Goal: Task Accomplishment & Management: Manage account settings

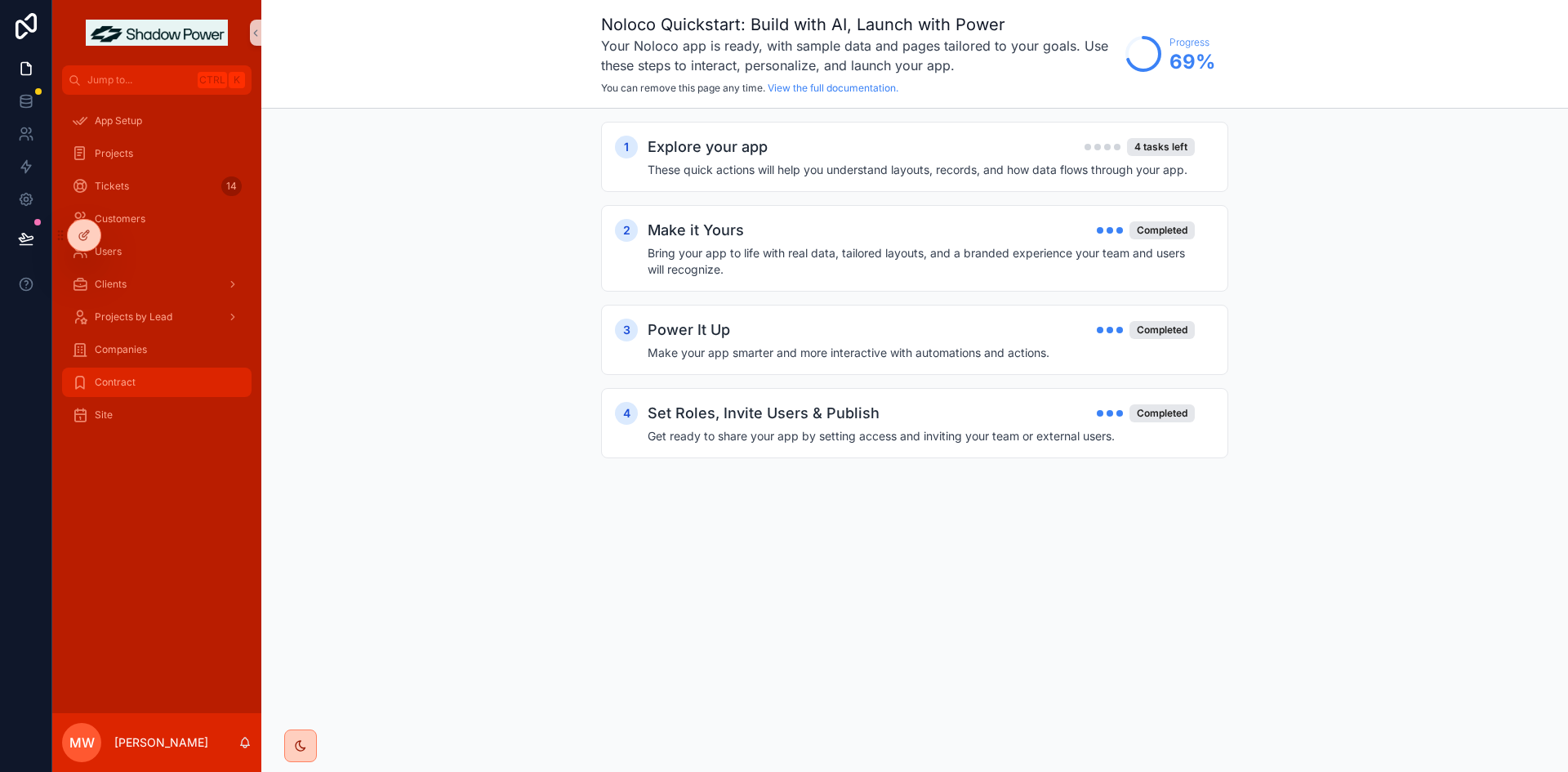
click at [149, 376] on div "Contract" at bounding box center [157, 382] width 170 height 26
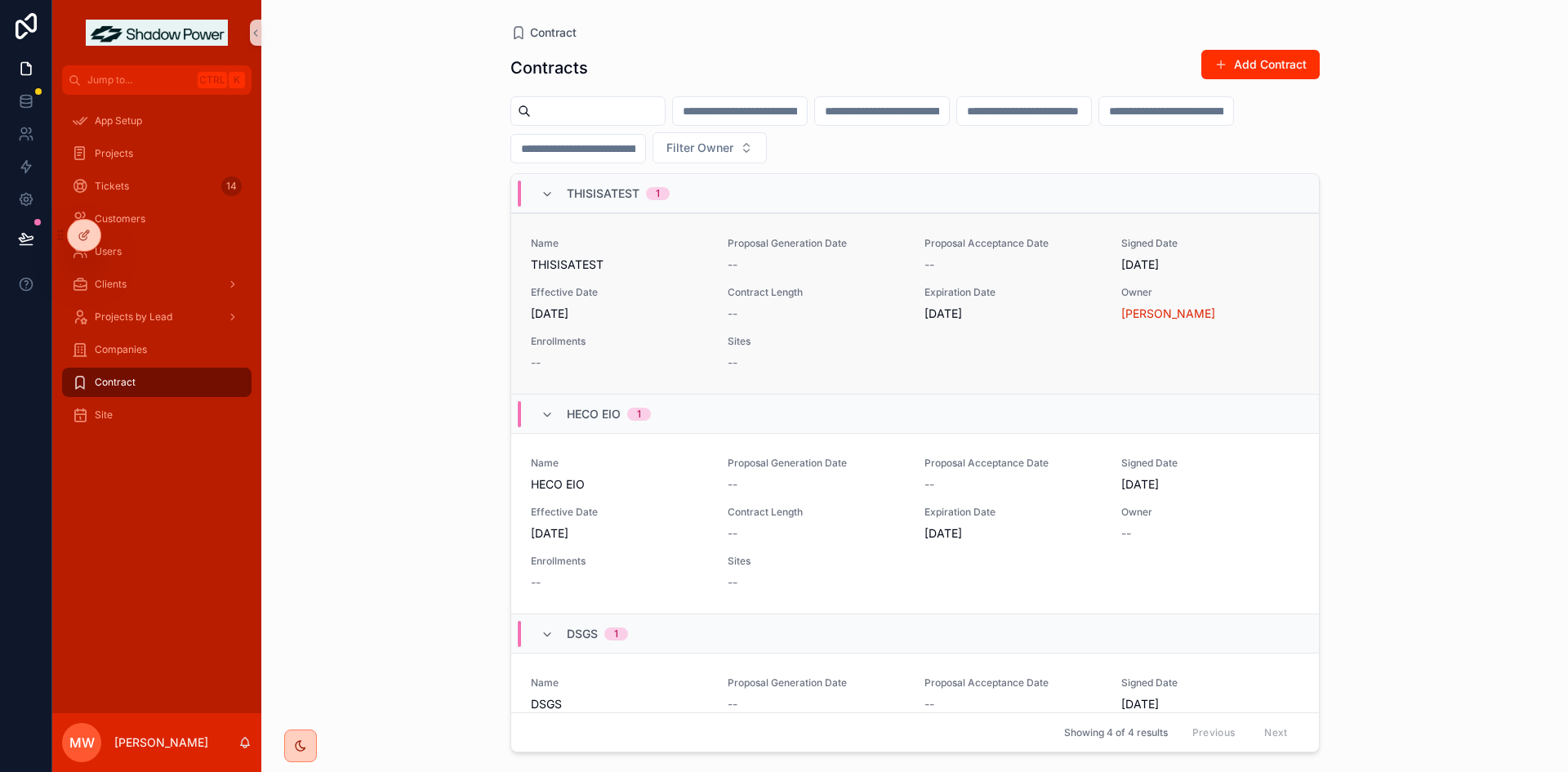
click at [693, 254] on div "Name THISISATEST" at bounding box center [619, 255] width 177 height 36
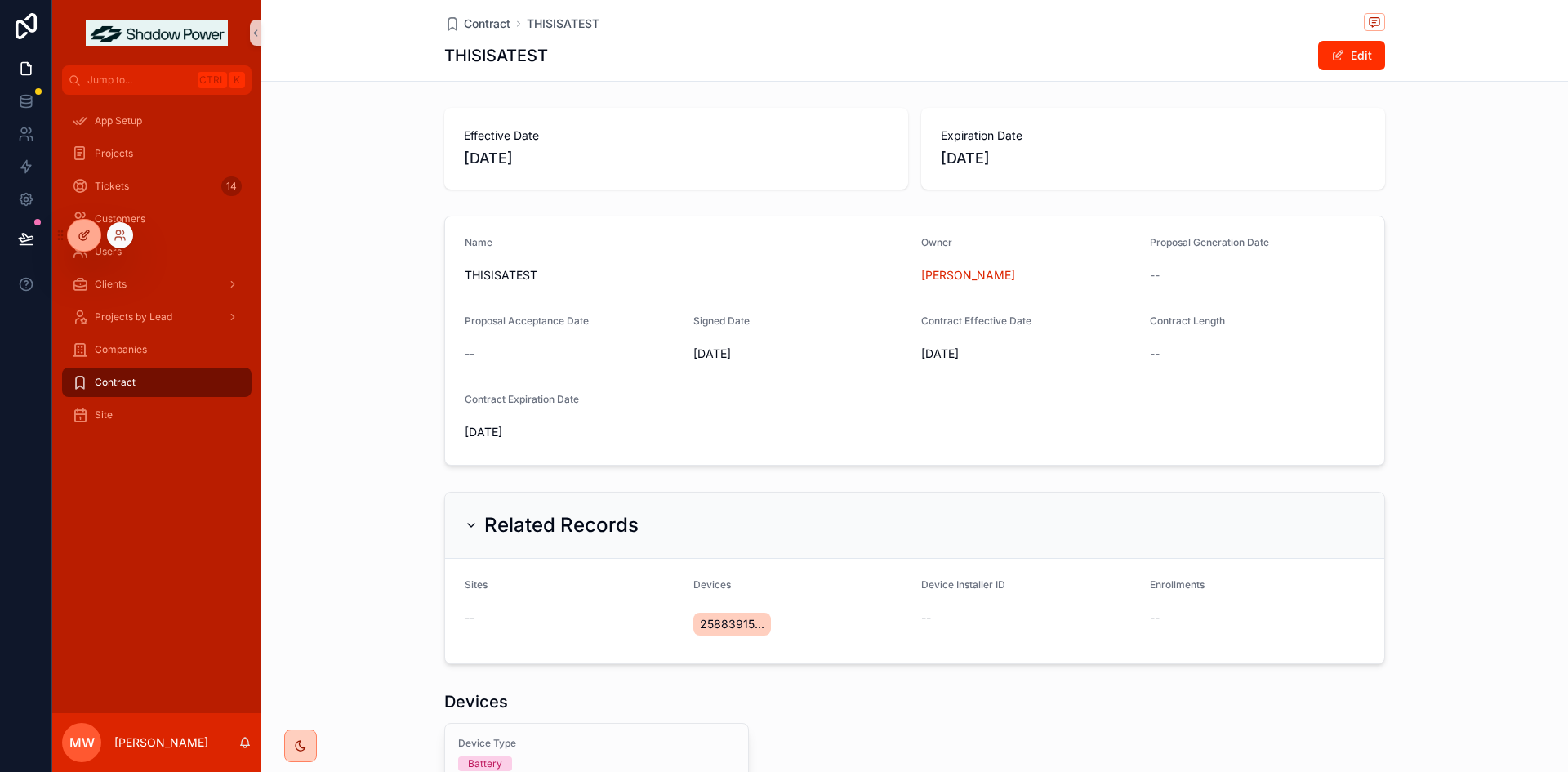
click at [88, 238] on icon at bounding box center [83, 235] width 13 height 13
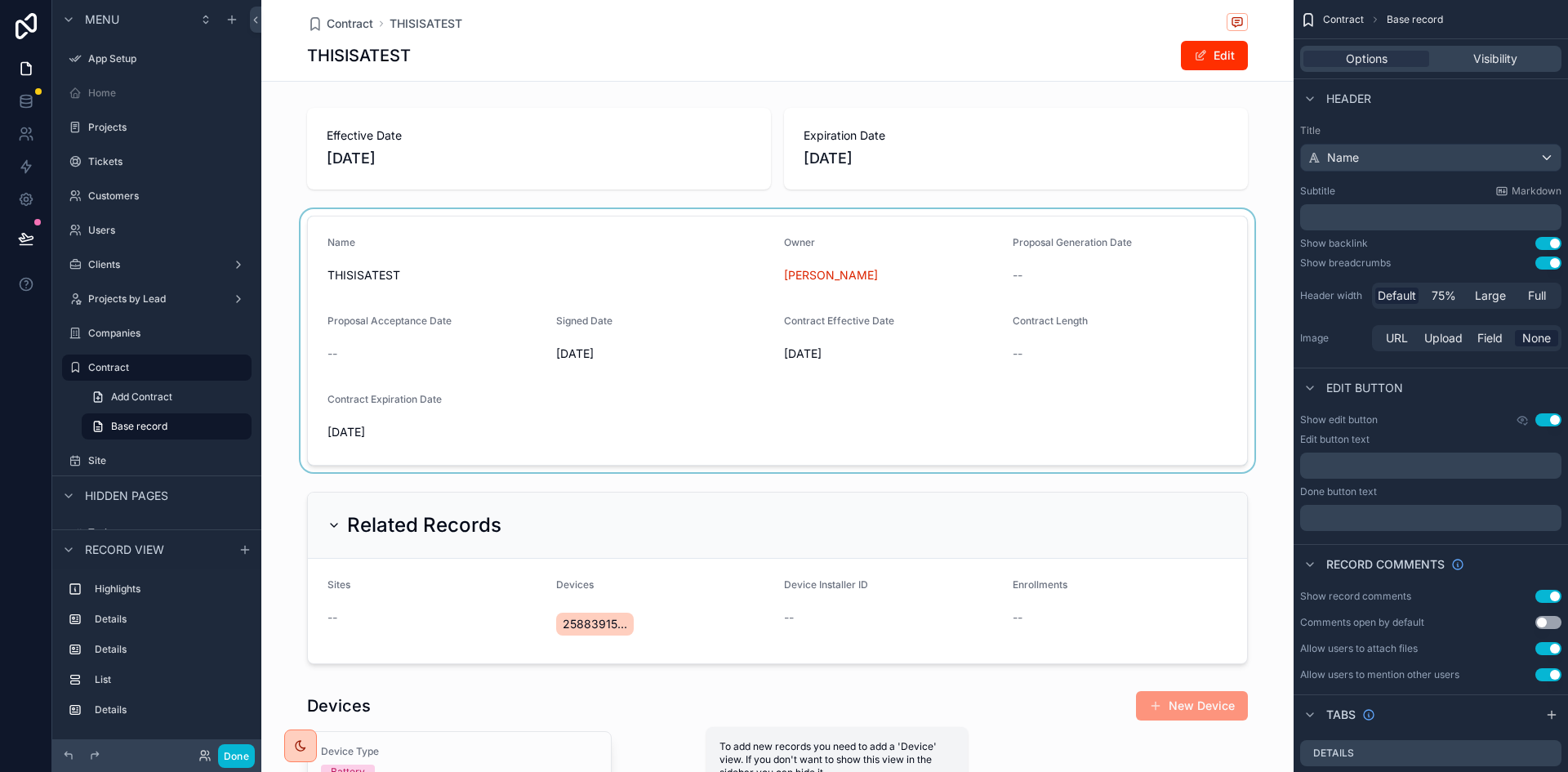
click at [665, 333] on div "scrollable content" at bounding box center [777, 340] width 1032 height 263
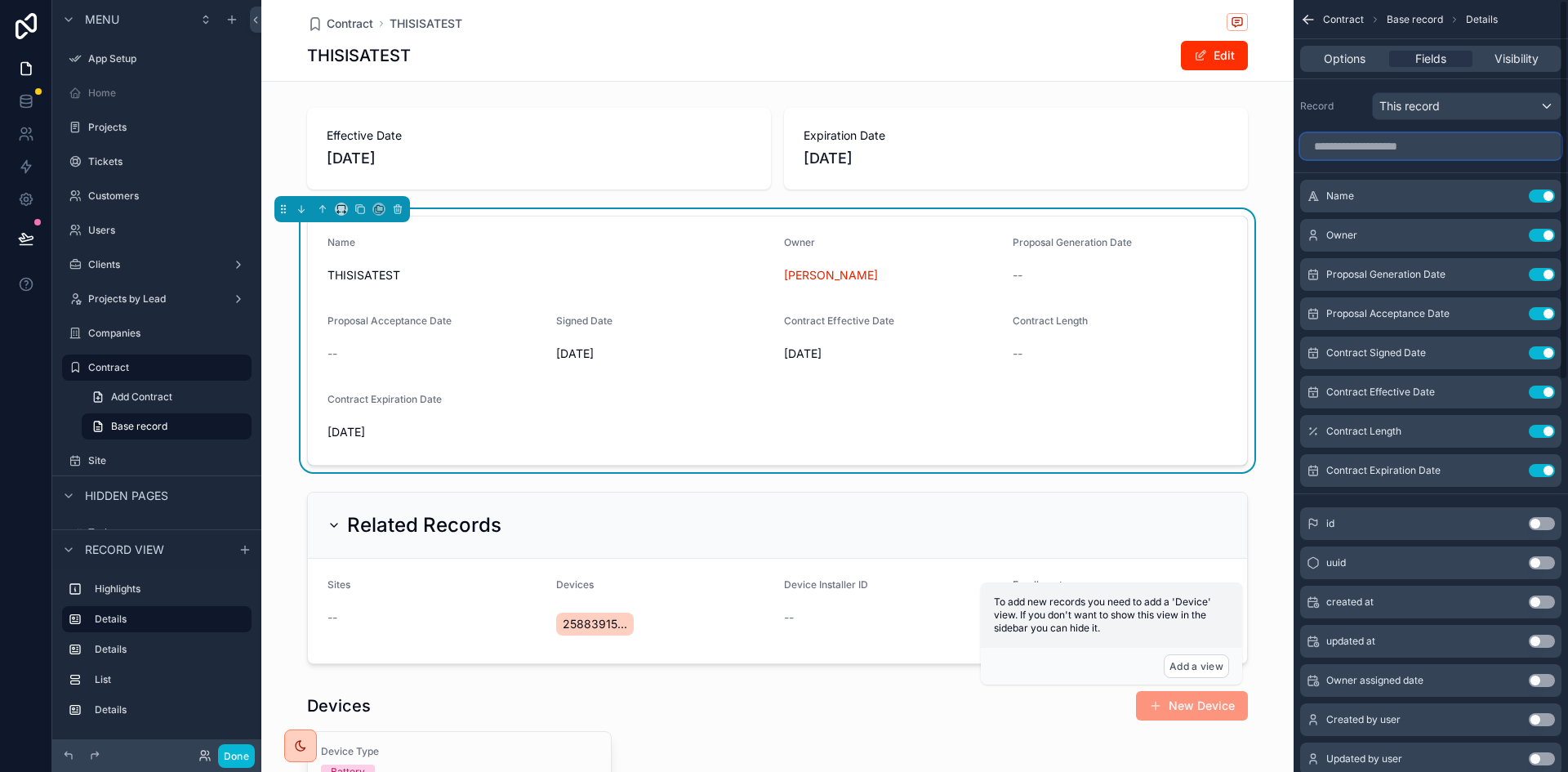
click at [1437, 142] on input "scrollable content" at bounding box center [1431, 146] width 261 height 26
type input "*"
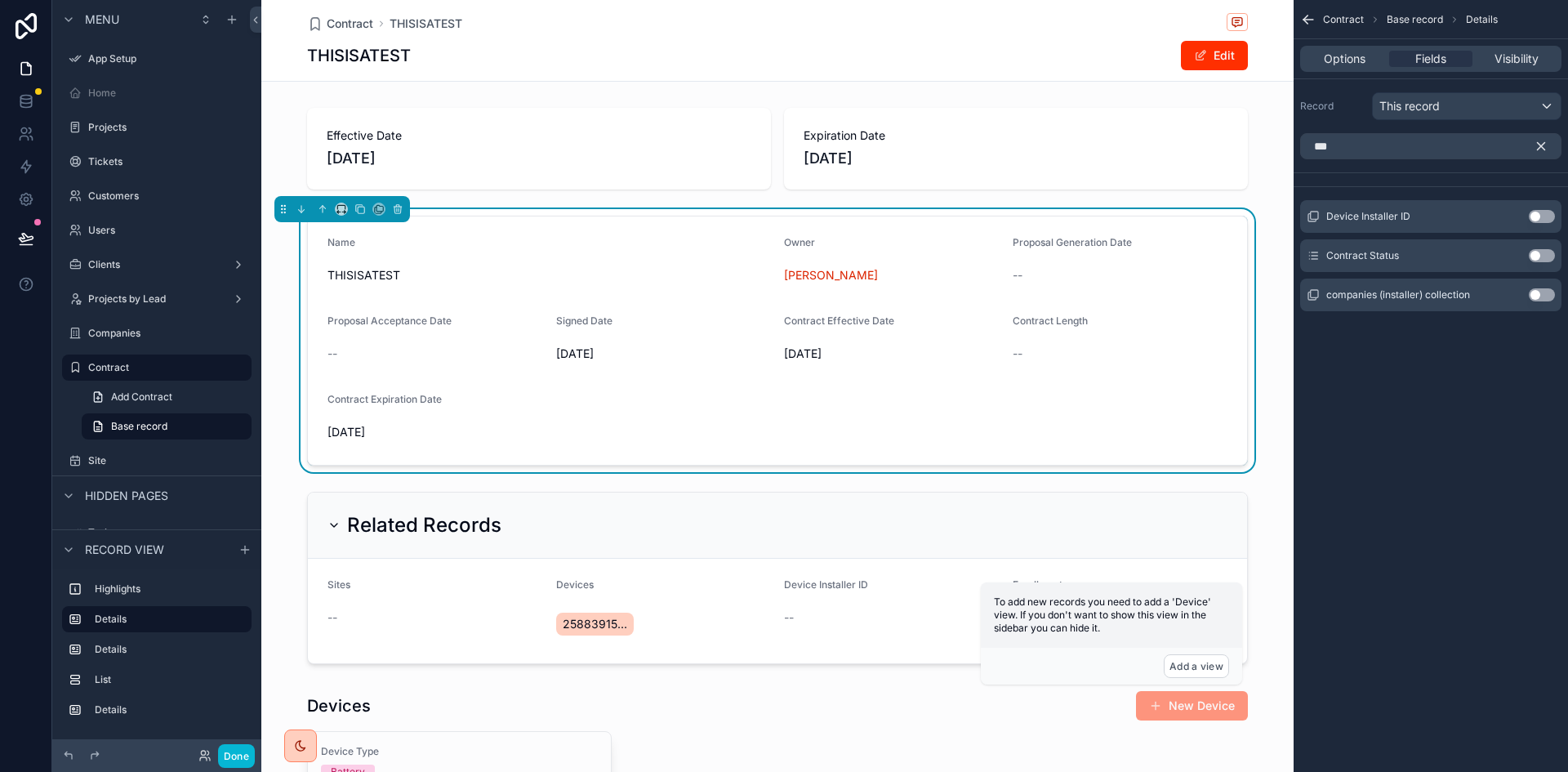
click at [1543, 255] on button "Use setting" at bounding box center [1541, 255] width 26 height 13
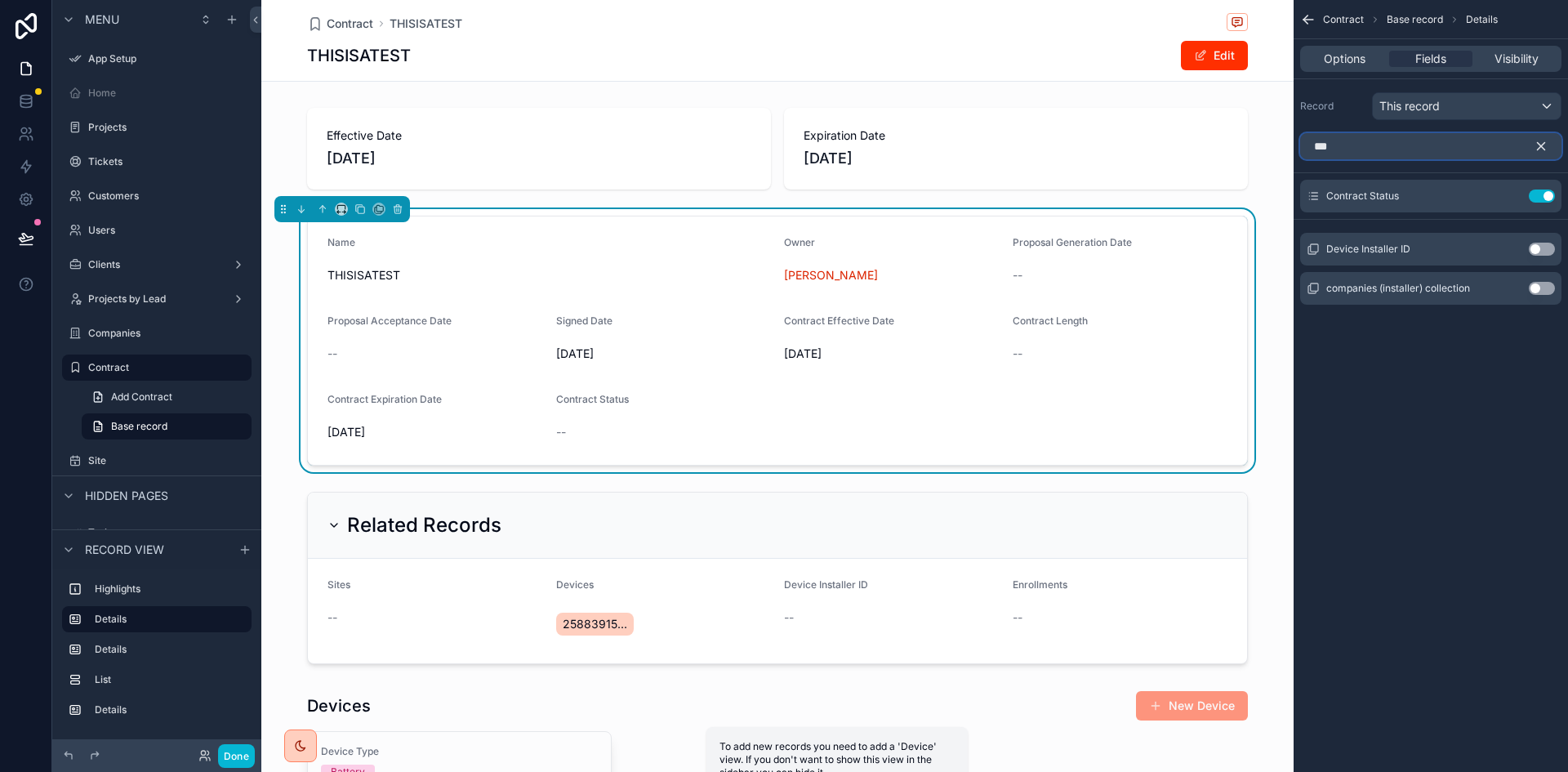
click at [1369, 149] on input "***" at bounding box center [1431, 146] width 261 height 26
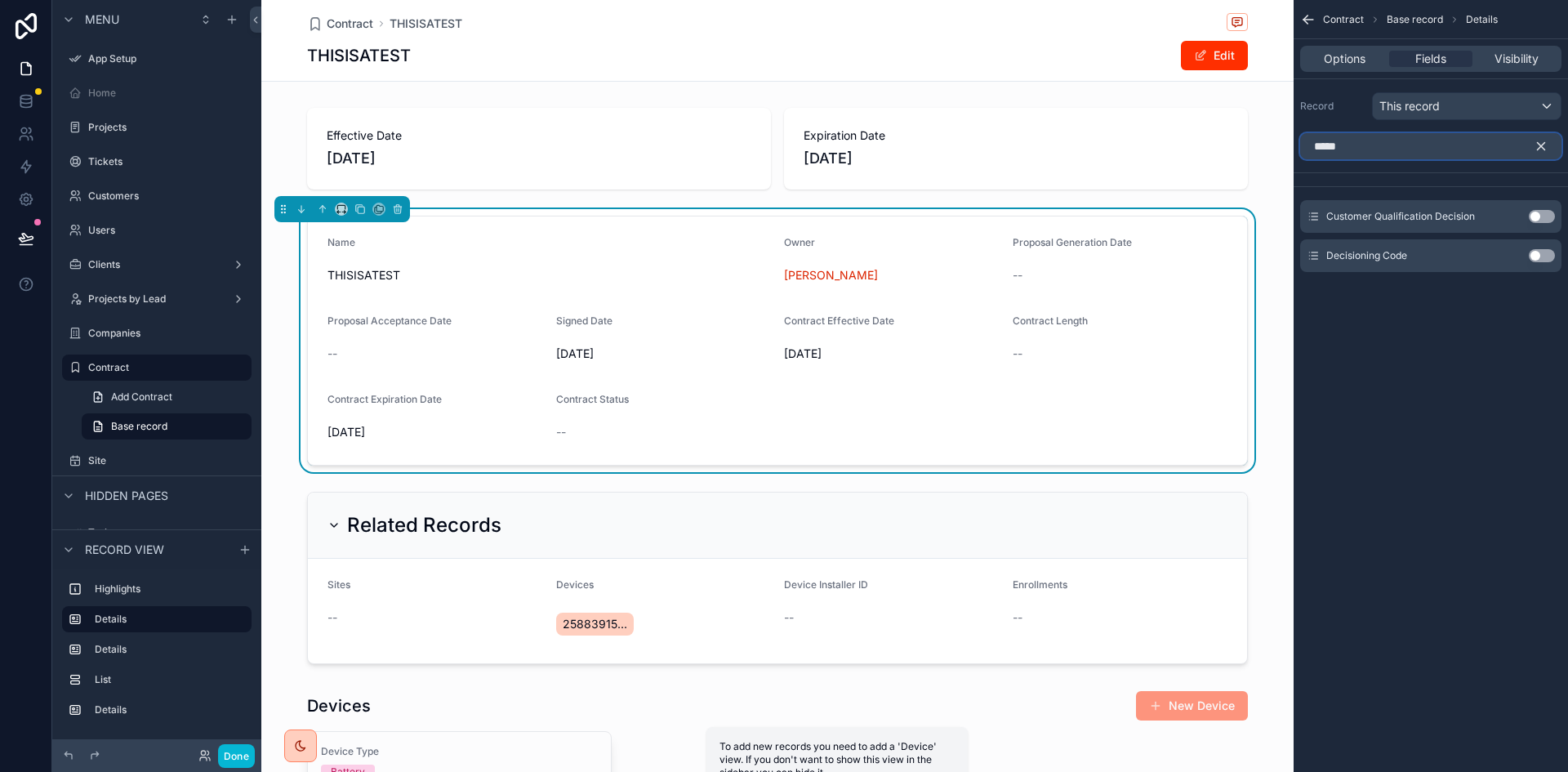
type input "*****"
click at [1539, 214] on button "Use setting" at bounding box center [1541, 215] width 26 height 13
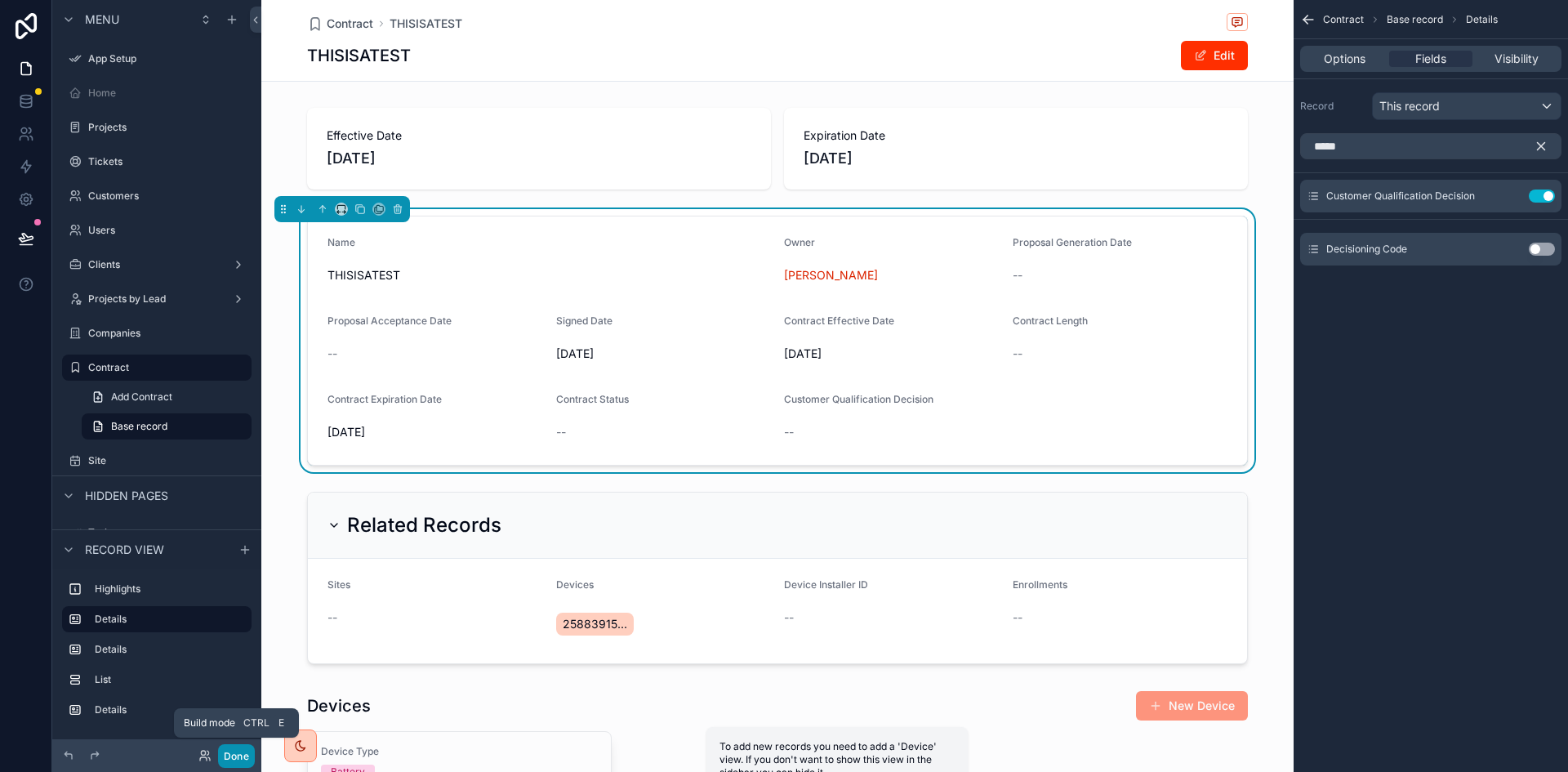
click at [233, 758] on button "Done" at bounding box center [236, 756] width 36 height 24
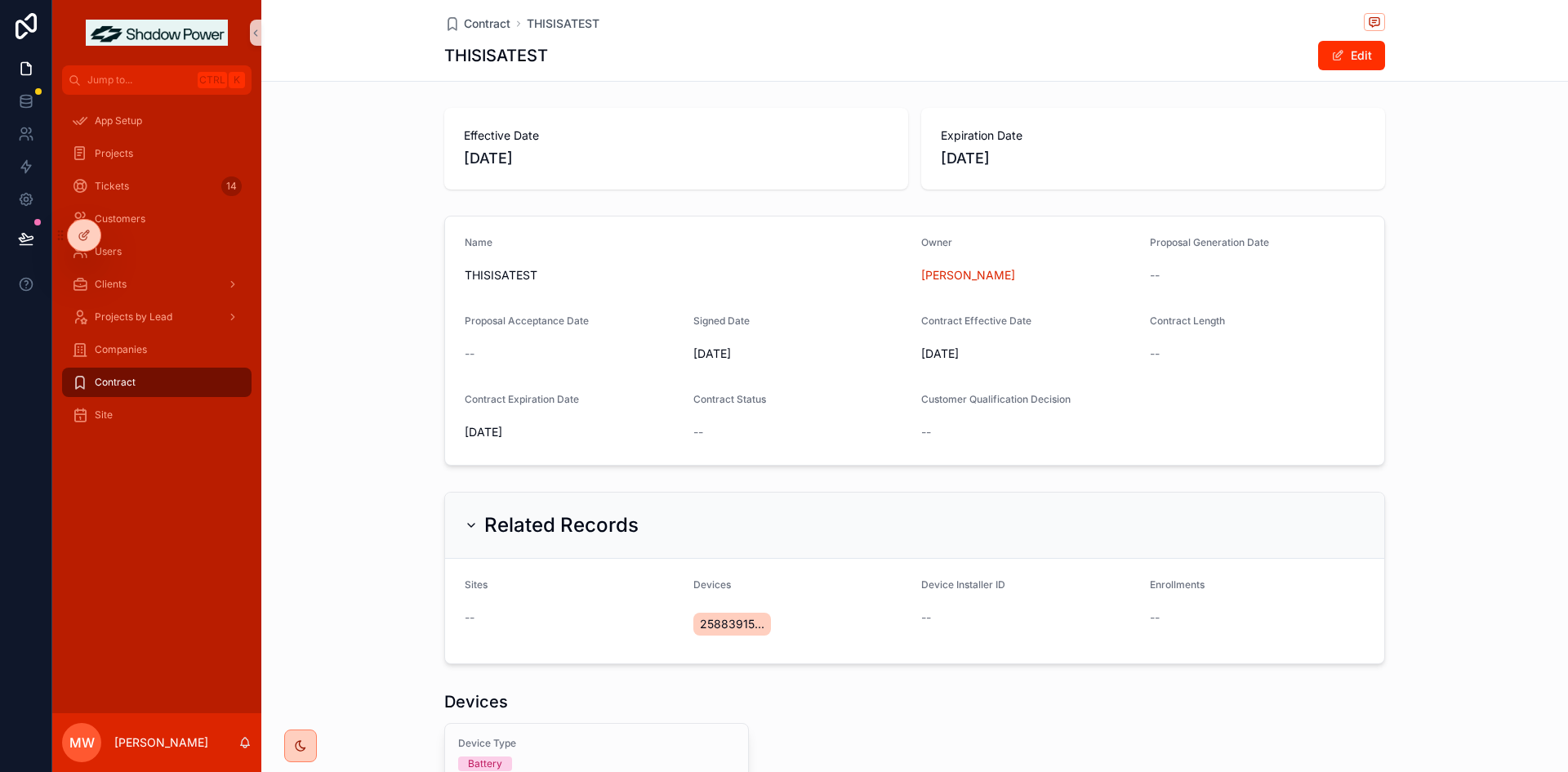
drag, startPoint x: 393, startPoint y: 215, endPoint x: 363, endPoint y: 221, distance: 30.6
click at [393, 214] on div "Name THISISATEST Owner Patti Davis Proposal Generation Date -- Proposal Accepta…" at bounding box center [914, 340] width 1307 height 263
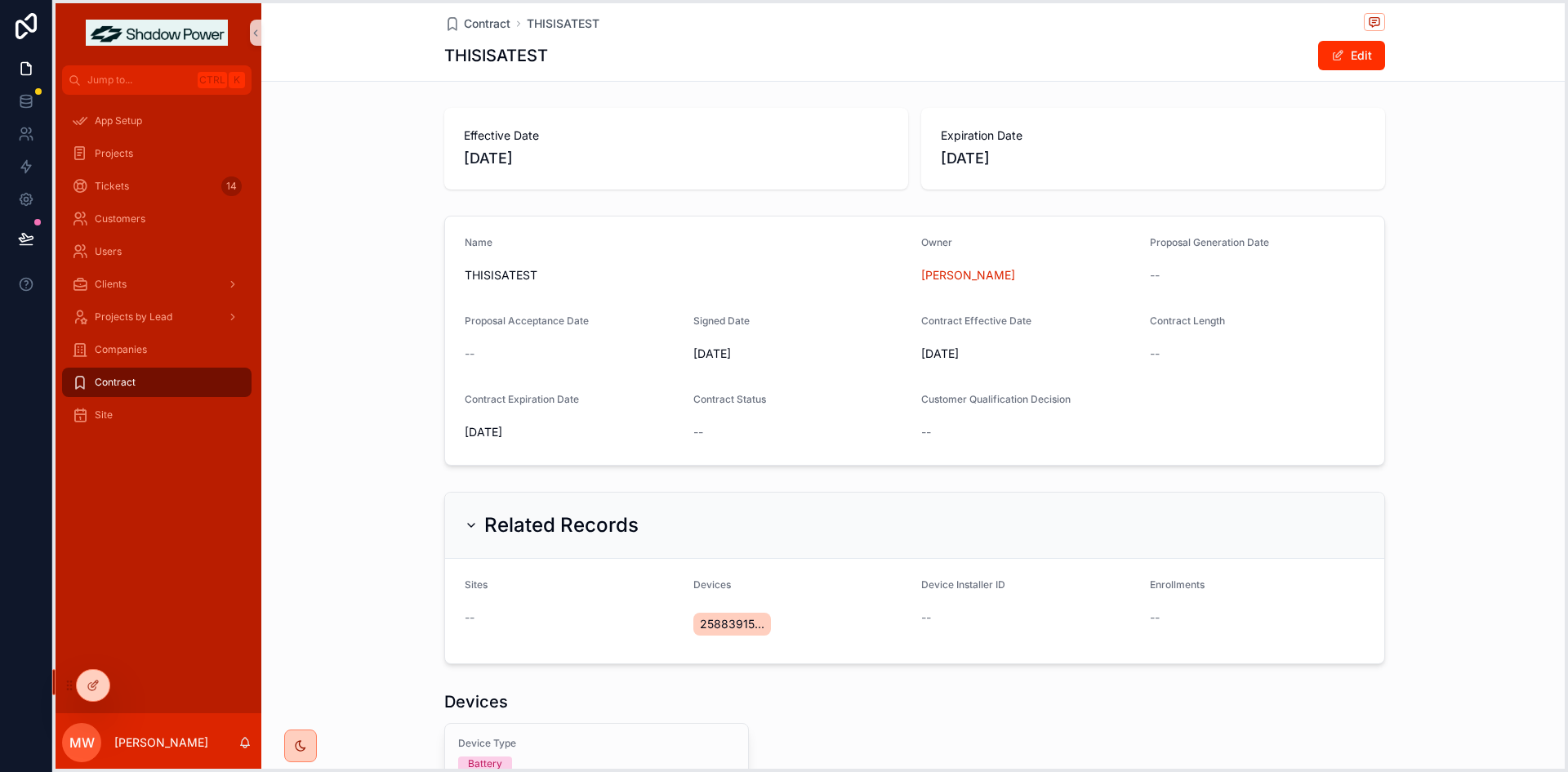
drag, startPoint x: 63, startPoint y: 232, endPoint x: 72, endPoint y: 681, distance: 449.1
click at [72, 681] on icon at bounding box center [69, 685] width 13 height 13
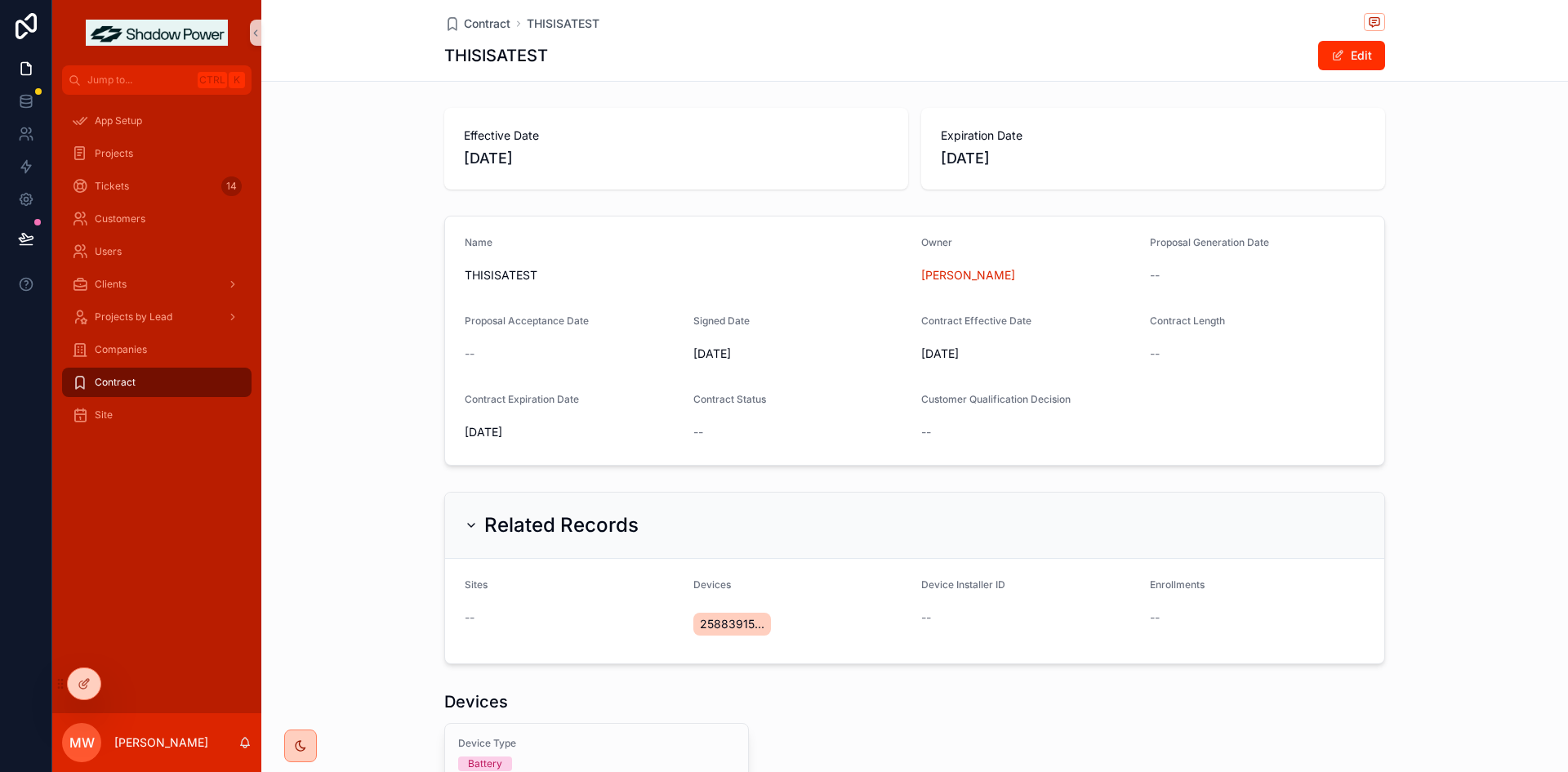
click at [380, 398] on div "Name THISISATEST Owner Patti Davis Proposal Generation Date -- Proposal Accepta…" at bounding box center [914, 340] width 1307 height 263
click at [31, 240] on icon at bounding box center [25, 238] width 16 height 16
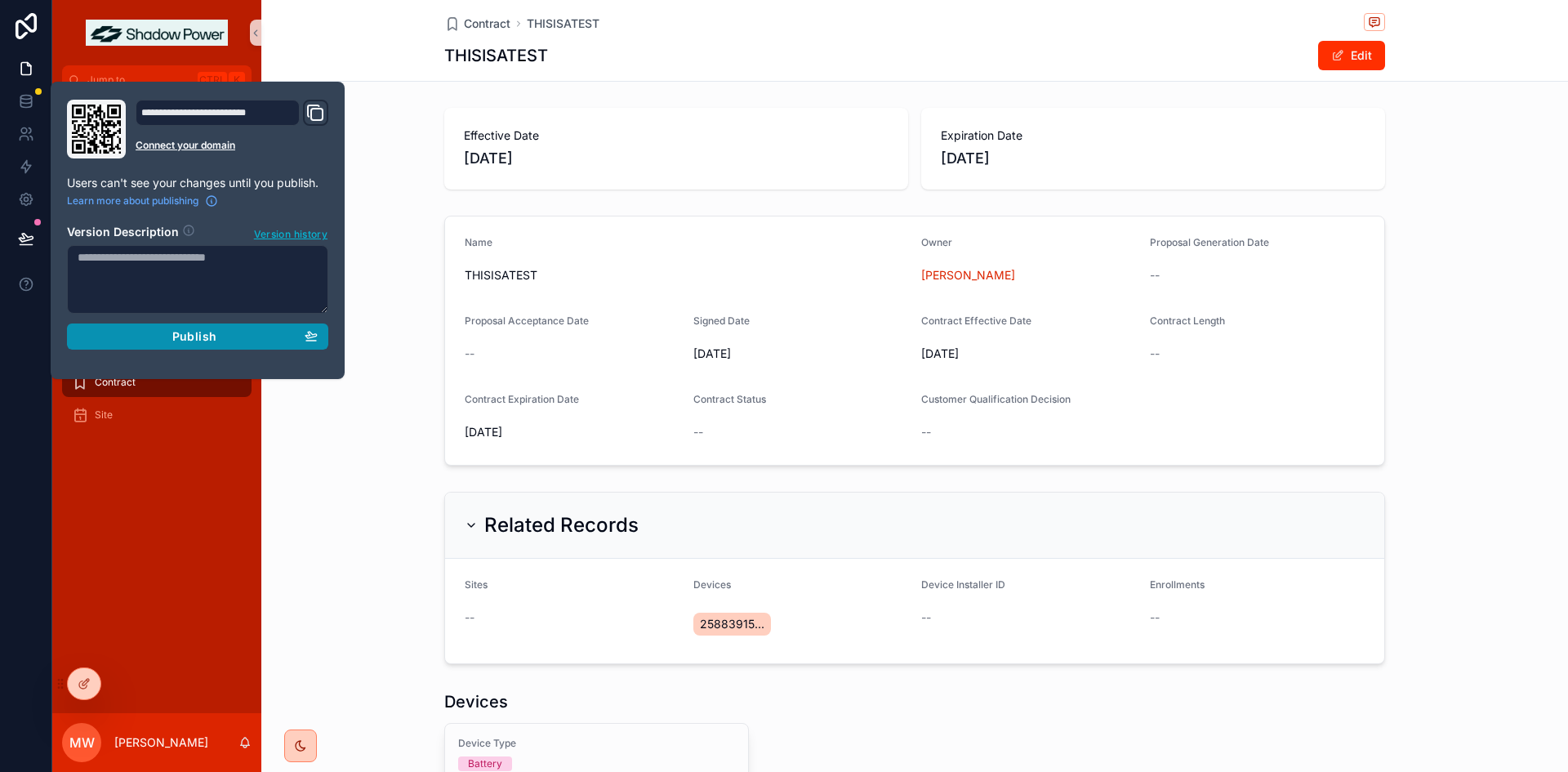
click at [245, 334] on div "Publish" at bounding box center [197, 336] width 240 height 14
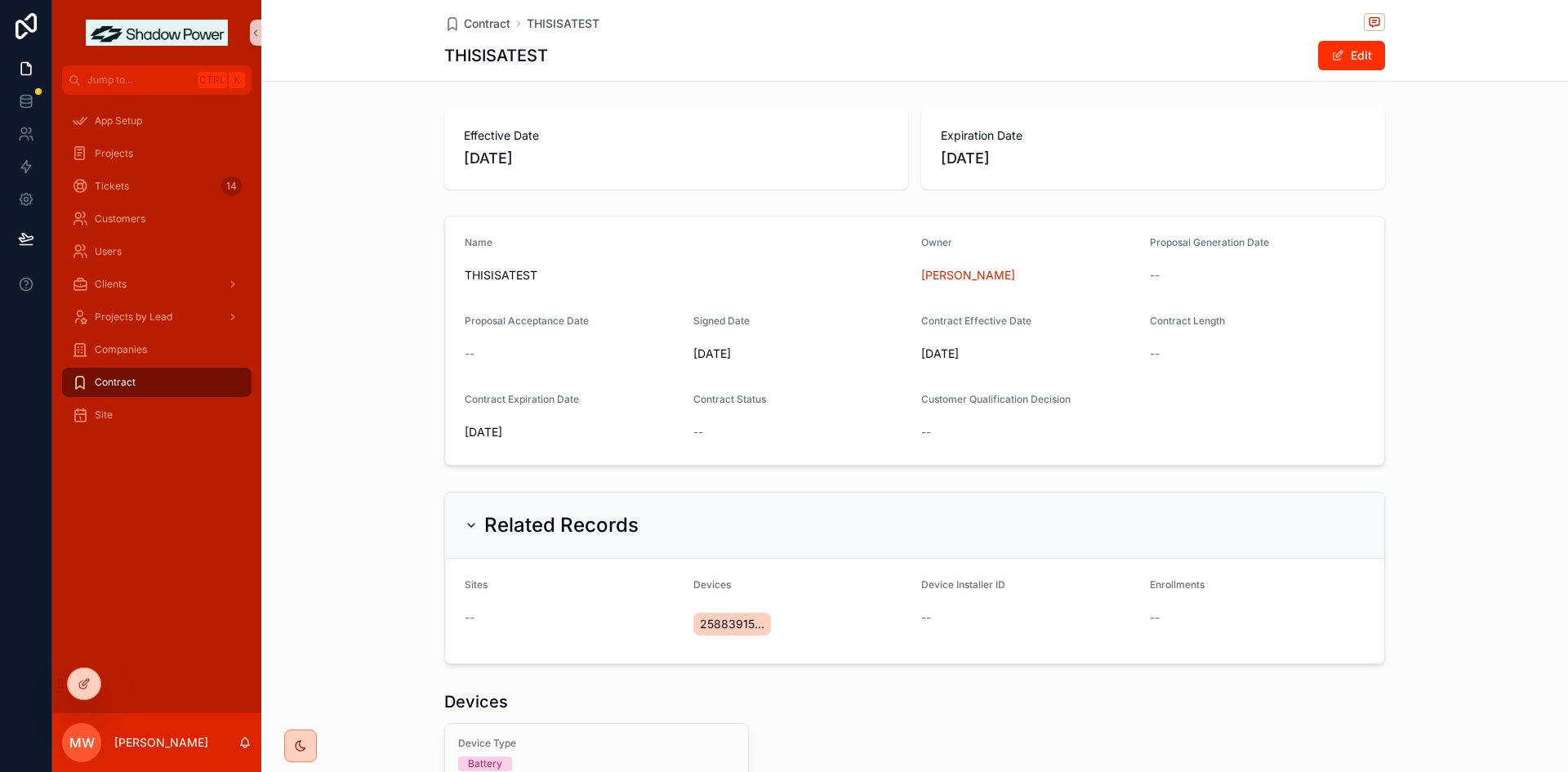
click at [1463, 319] on div "Name THISISATEST Owner Patti Davis Proposal Generation Date -- Proposal Accepta…" at bounding box center [914, 340] width 1307 height 263
click at [334, 171] on div "Effective Date 4/1/2025 Expiration Date 10/31/2025" at bounding box center [914, 148] width 1307 height 95
click at [31, 196] on icon at bounding box center [25, 199] width 12 height 12
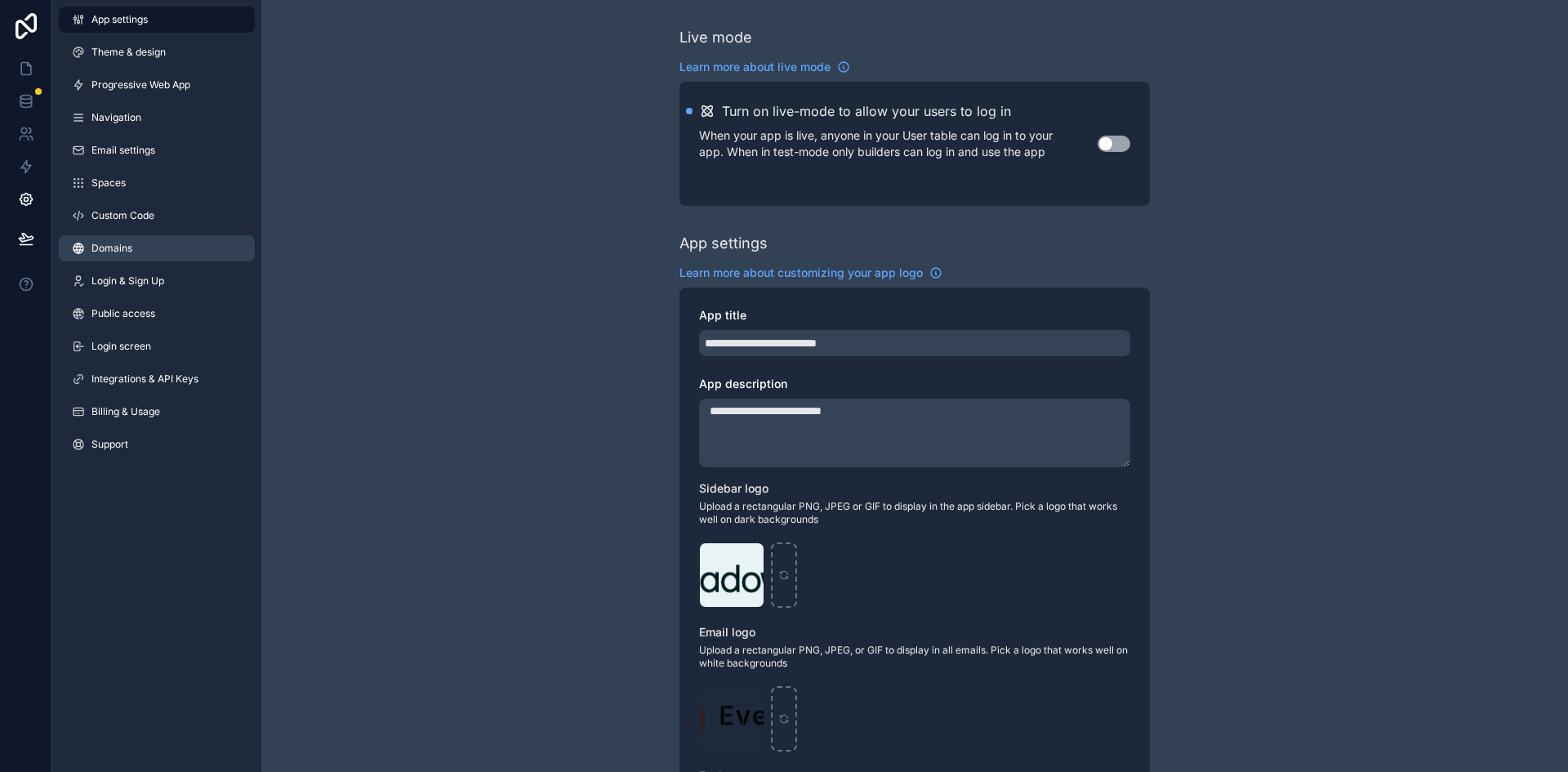
click at [117, 238] on link "Domains" at bounding box center [156, 248] width 196 height 26
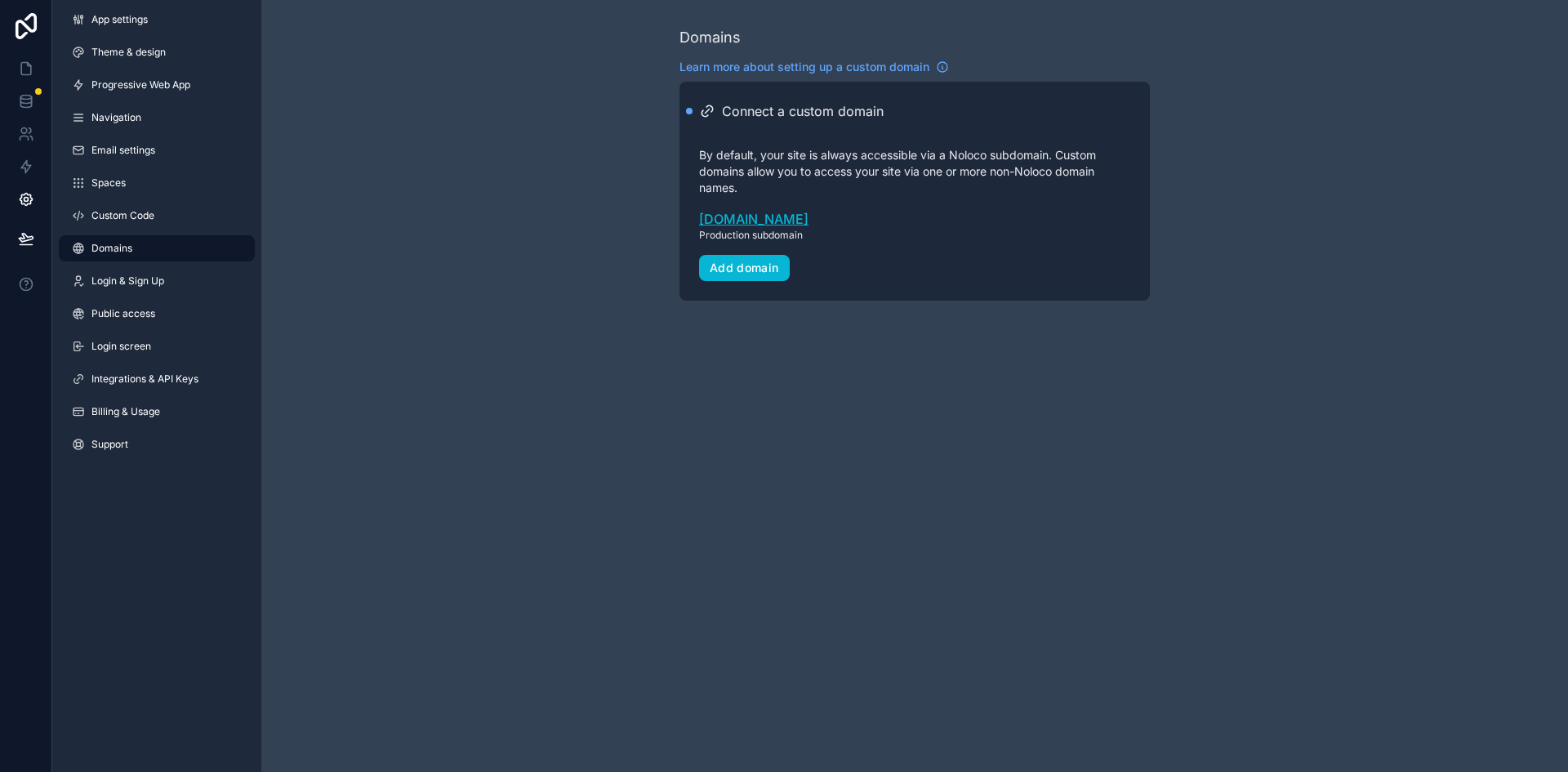
click at [755, 215] on link "partners.noloco.co" at bounding box center [914, 218] width 431 height 20
click at [730, 271] on div "Add domain" at bounding box center [745, 267] width 70 height 14
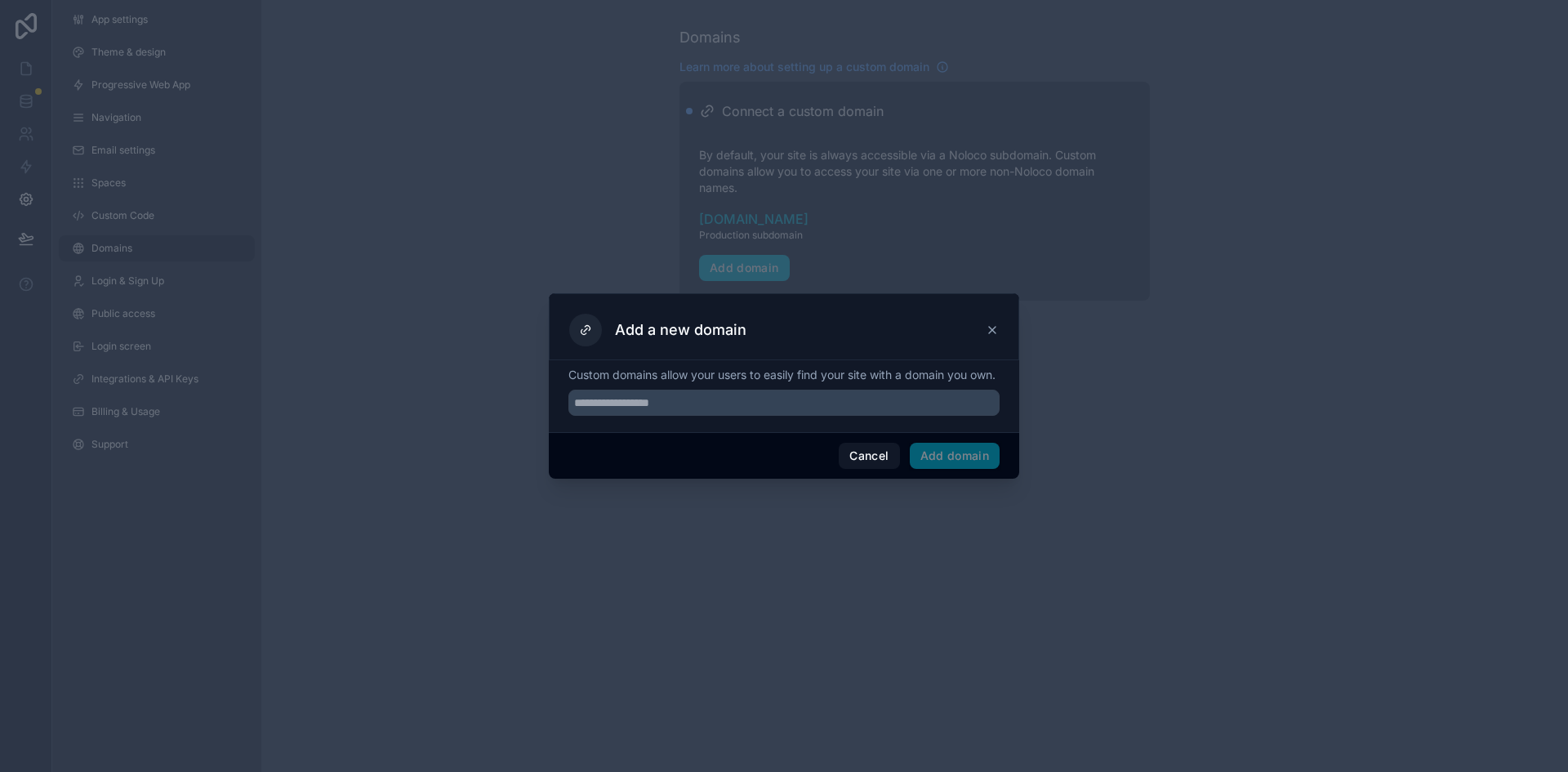
click at [993, 323] on icon at bounding box center [991, 329] width 13 height 13
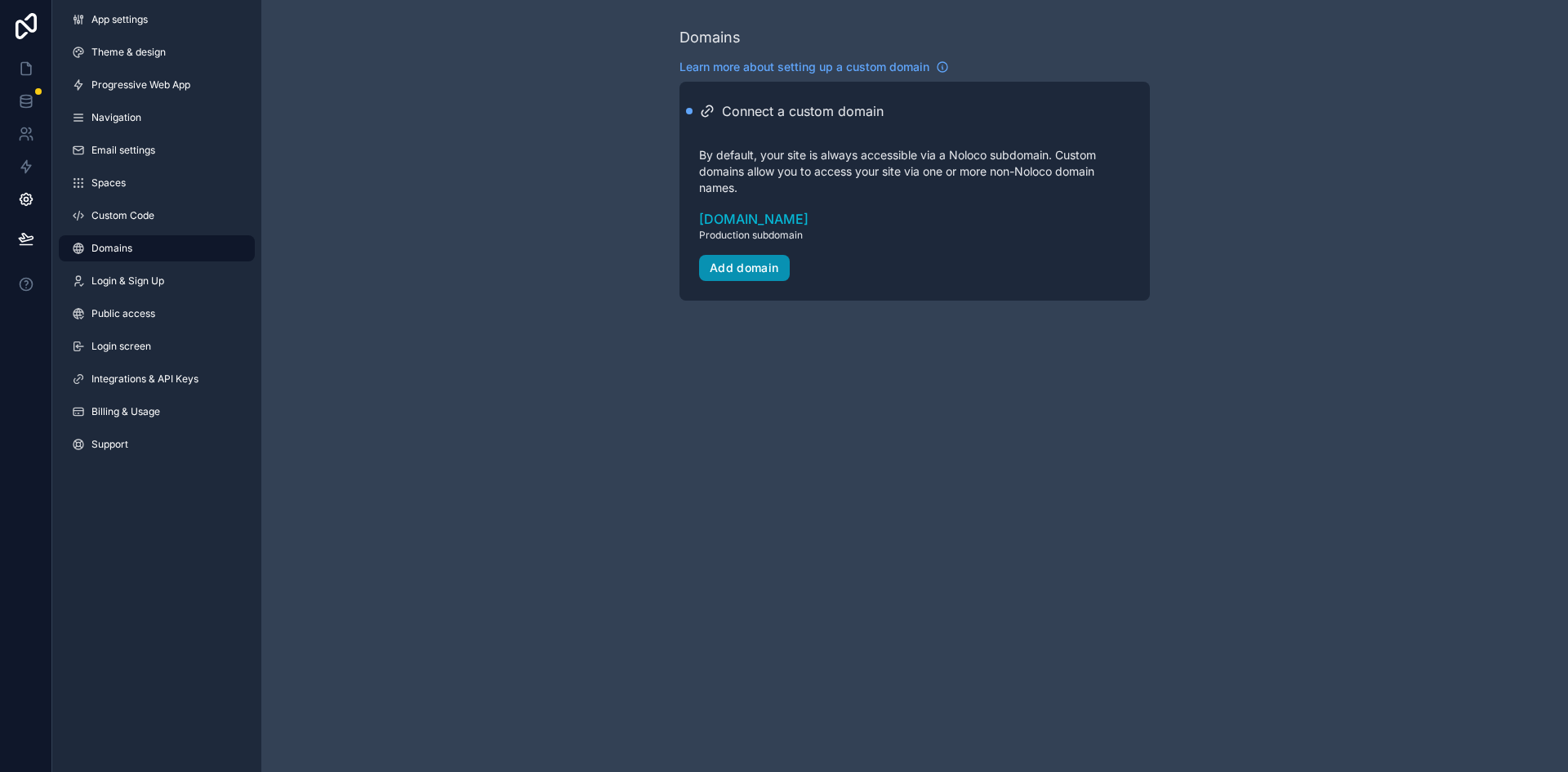
click at [757, 271] on div "Add domain" at bounding box center [745, 267] width 70 height 14
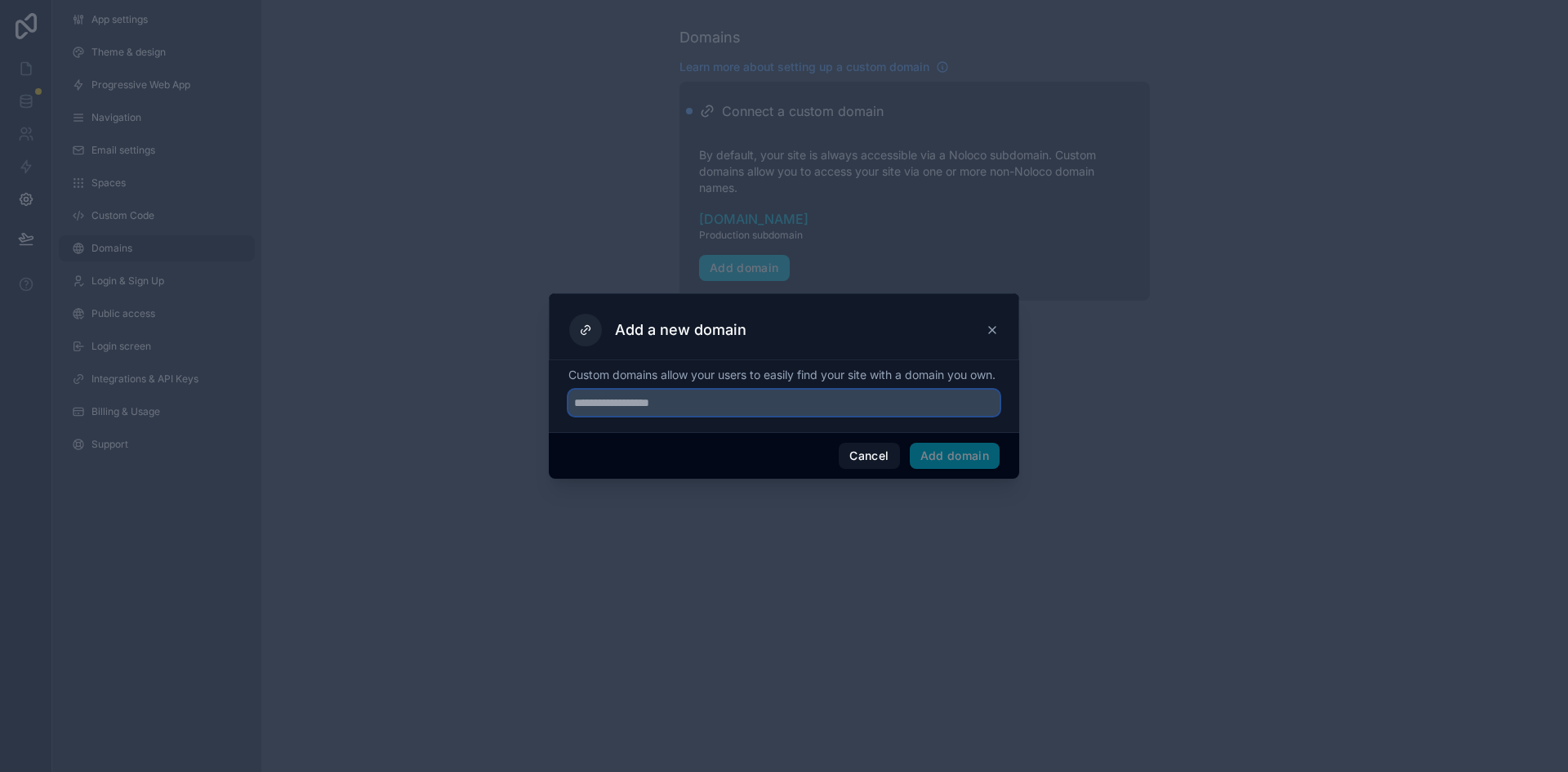
click at [753, 414] on input "text" at bounding box center [784, 402] width 431 height 26
type input "*"
type input "**********"
drag, startPoint x: 963, startPoint y: 449, endPoint x: 959, endPoint y: 458, distance: 9.8
click at [963, 450] on div "Cancel Add domain" at bounding box center [784, 455] width 471 height 47
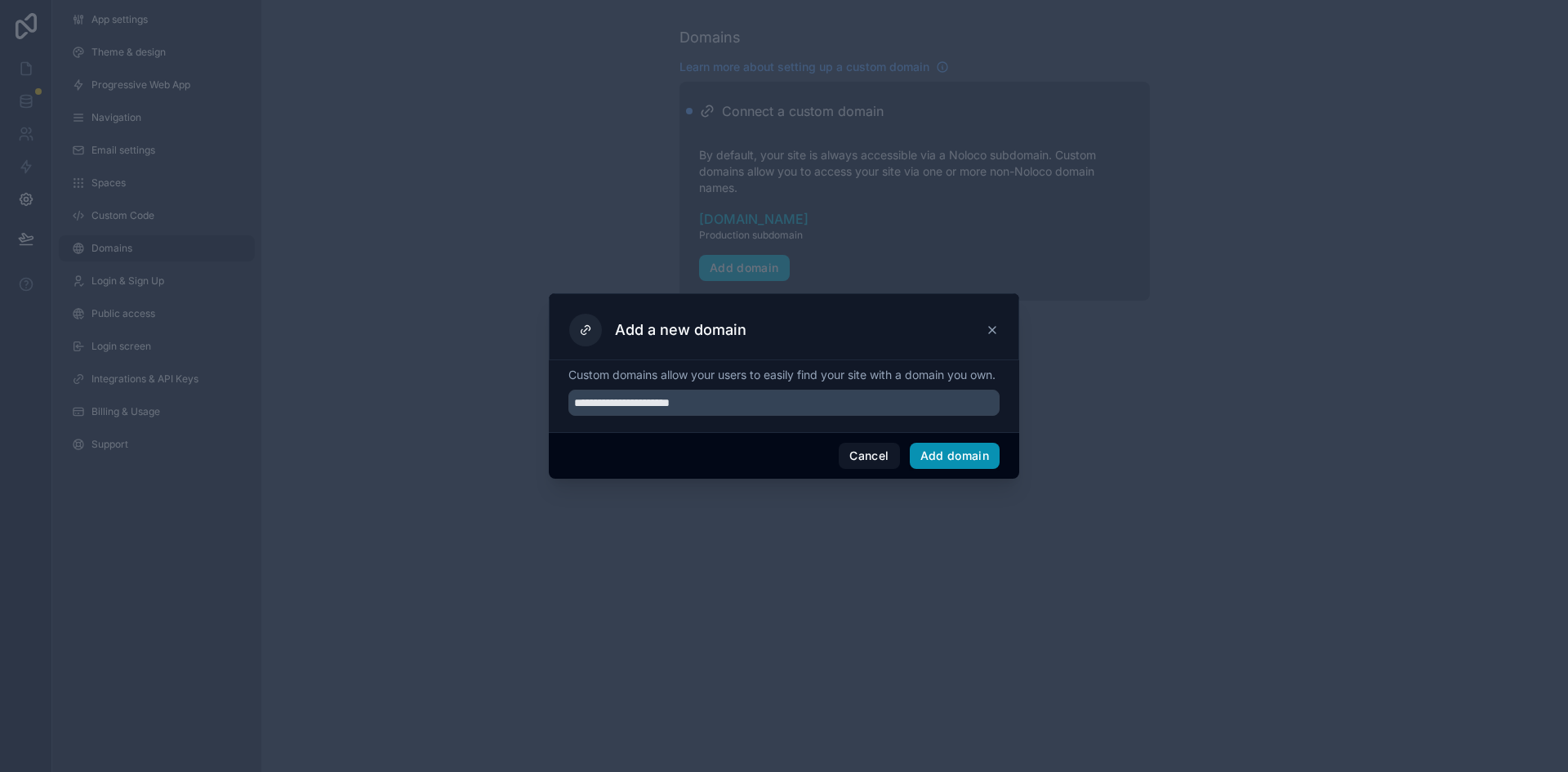
click at [959, 462] on button "Add domain" at bounding box center [955, 456] width 91 height 26
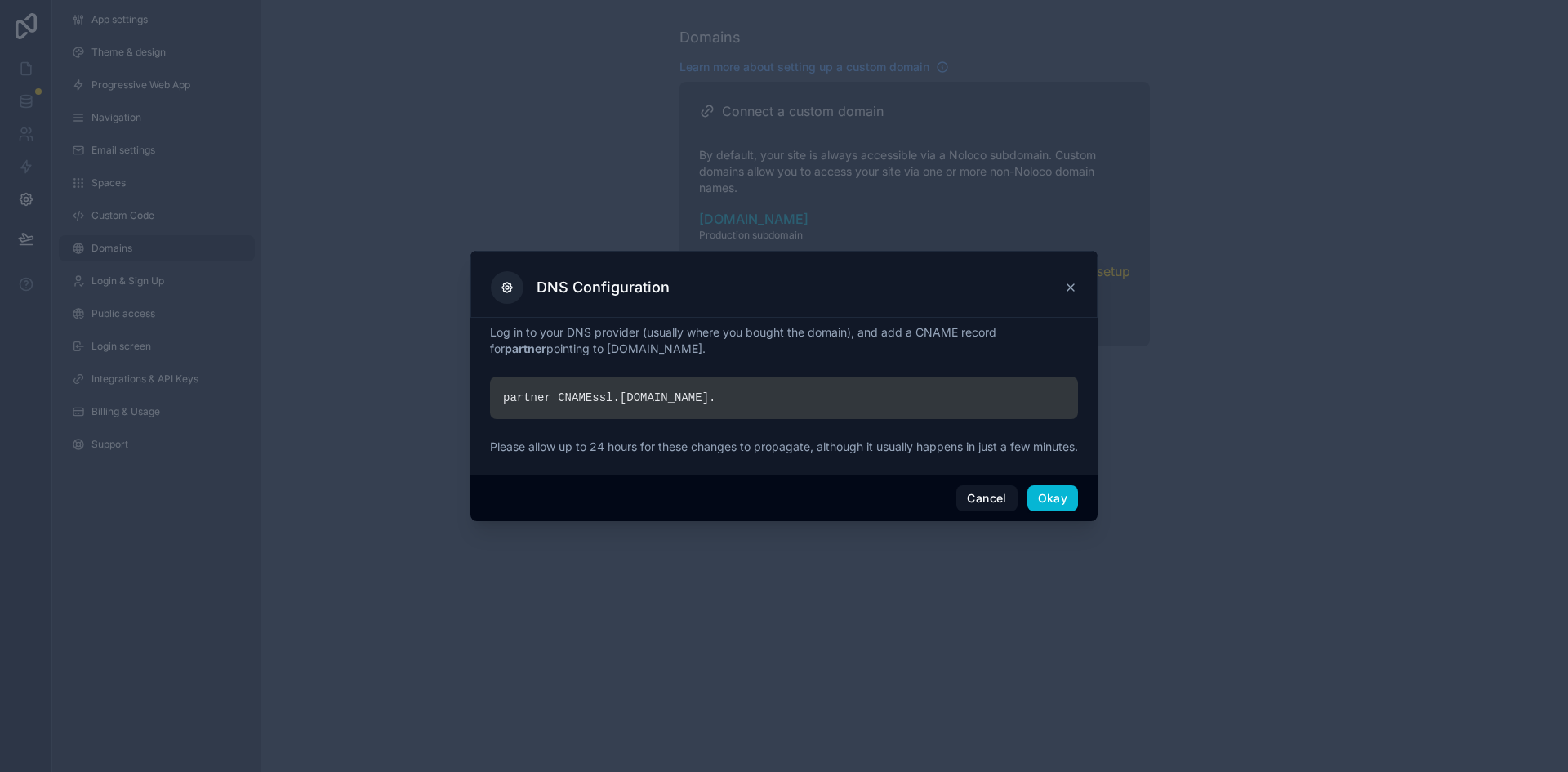
drag, startPoint x: 995, startPoint y: 320, endPoint x: 1047, endPoint y: 336, distance: 54.4
click at [1047, 336] on p "Log in to your DNS provider (usually where you bought the domain), and add a CN…" at bounding box center [784, 340] width 588 height 33
click at [583, 389] on div "partner CNAME ssl. noloco.co ." at bounding box center [784, 398] width 588 height 42
click at [994, 504] on button "Cancel" at bounding box center [985, 498] width 60 height 26
